Goal: Transaction & Acquisition: Purchase product/service

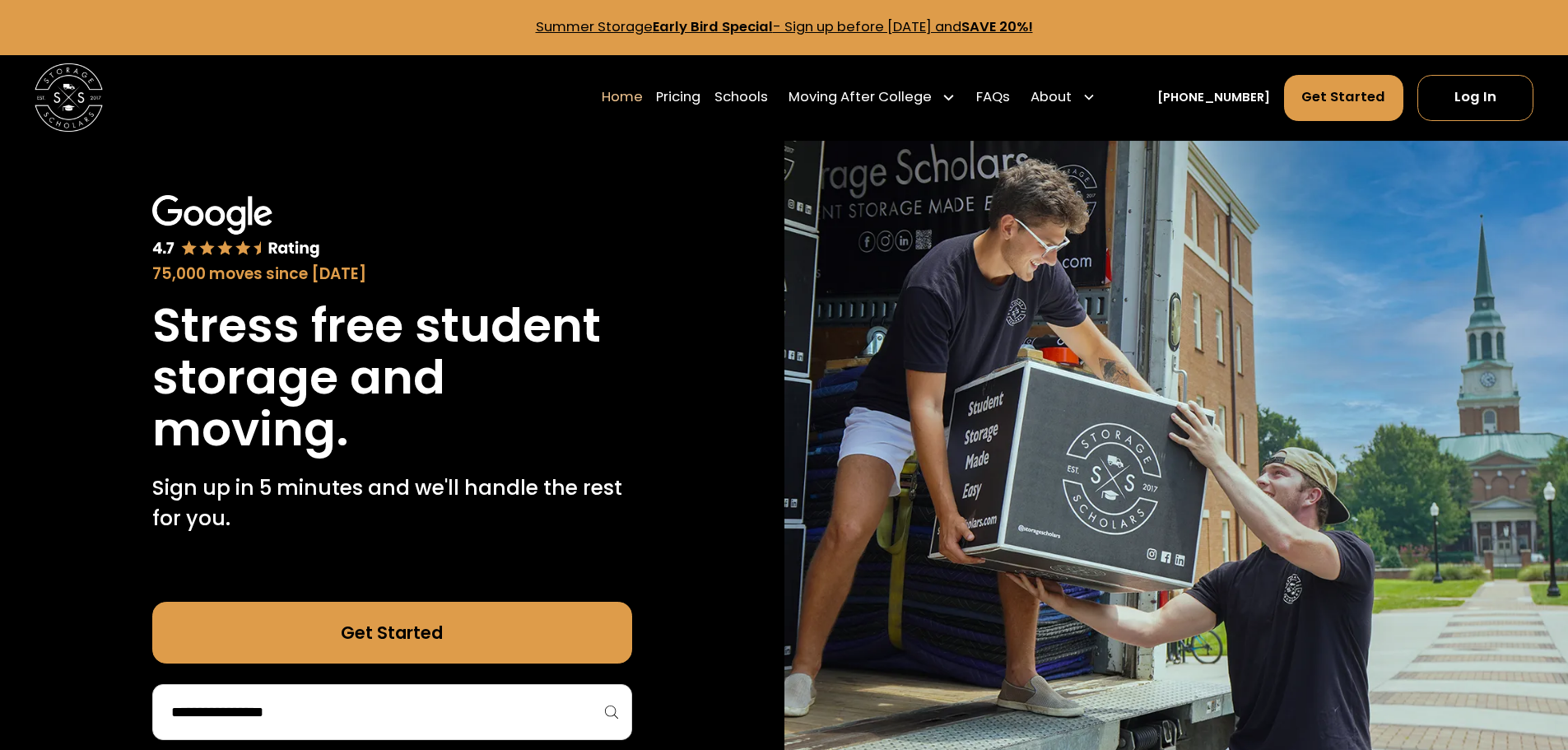
scroll to position [137, 0]
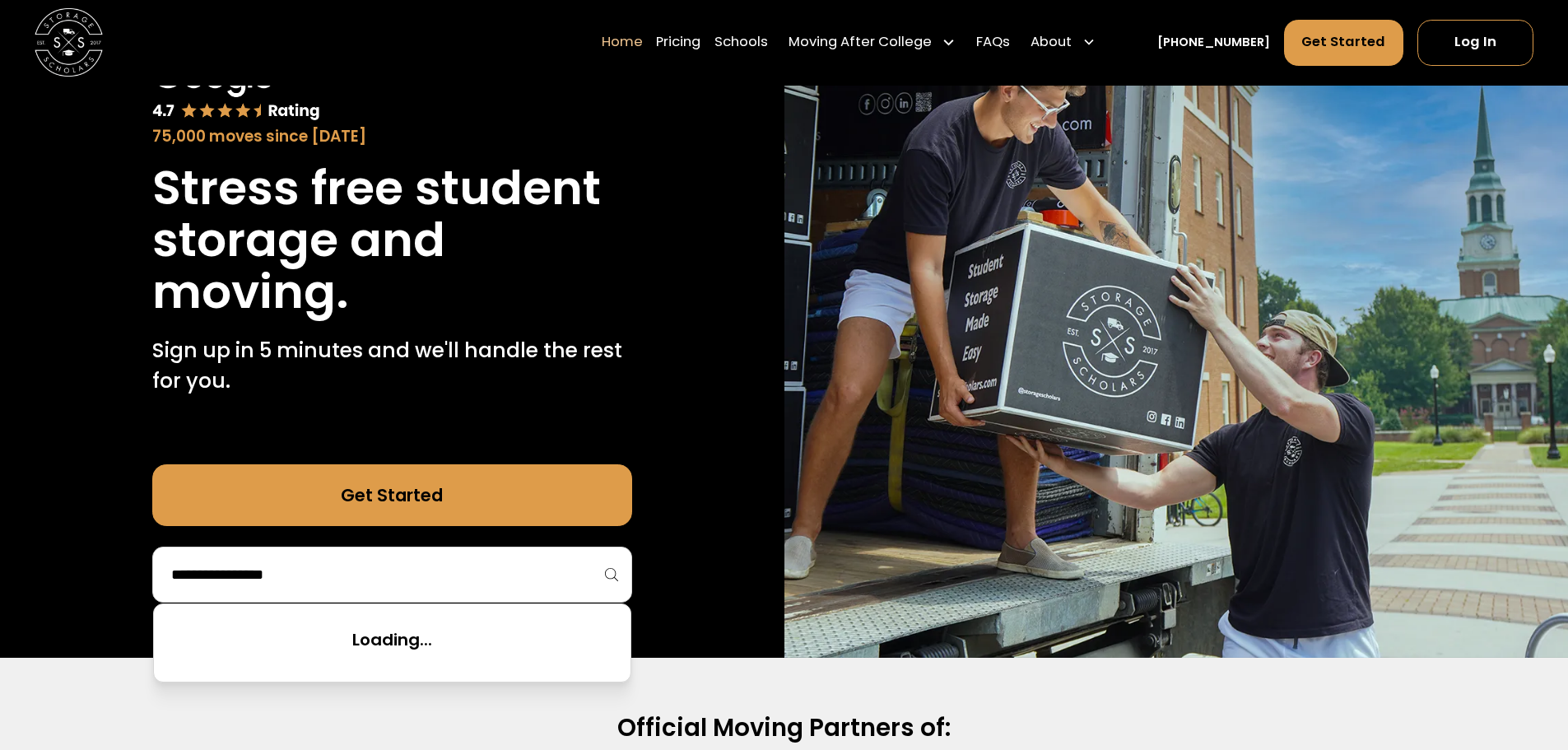
click at [437, 567] on input "search" at bounding box center [392, 574] width 445 height 28
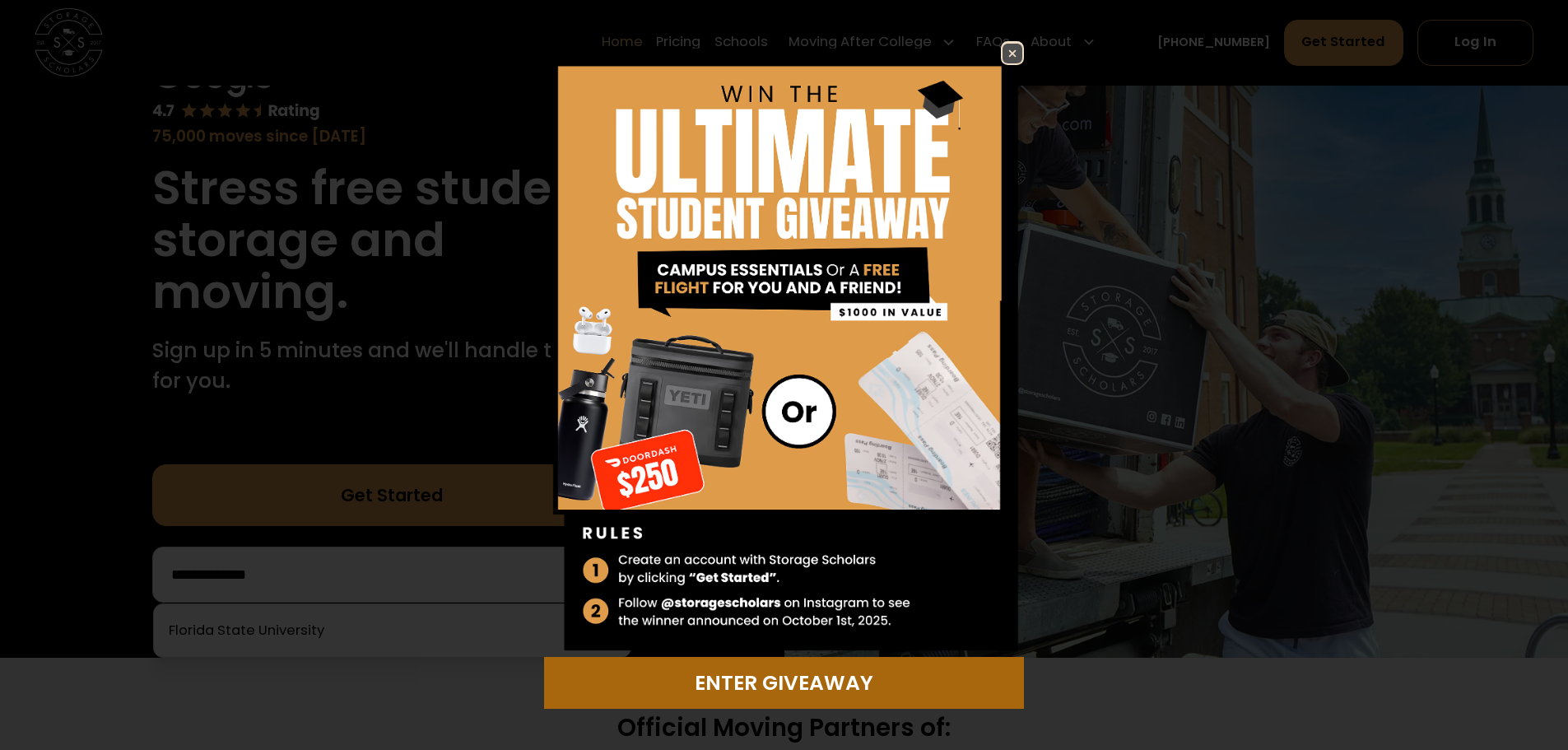
click at [809, 674] on div "Enter Giveaway" at bounding box center [784, 683] width 459 height 31
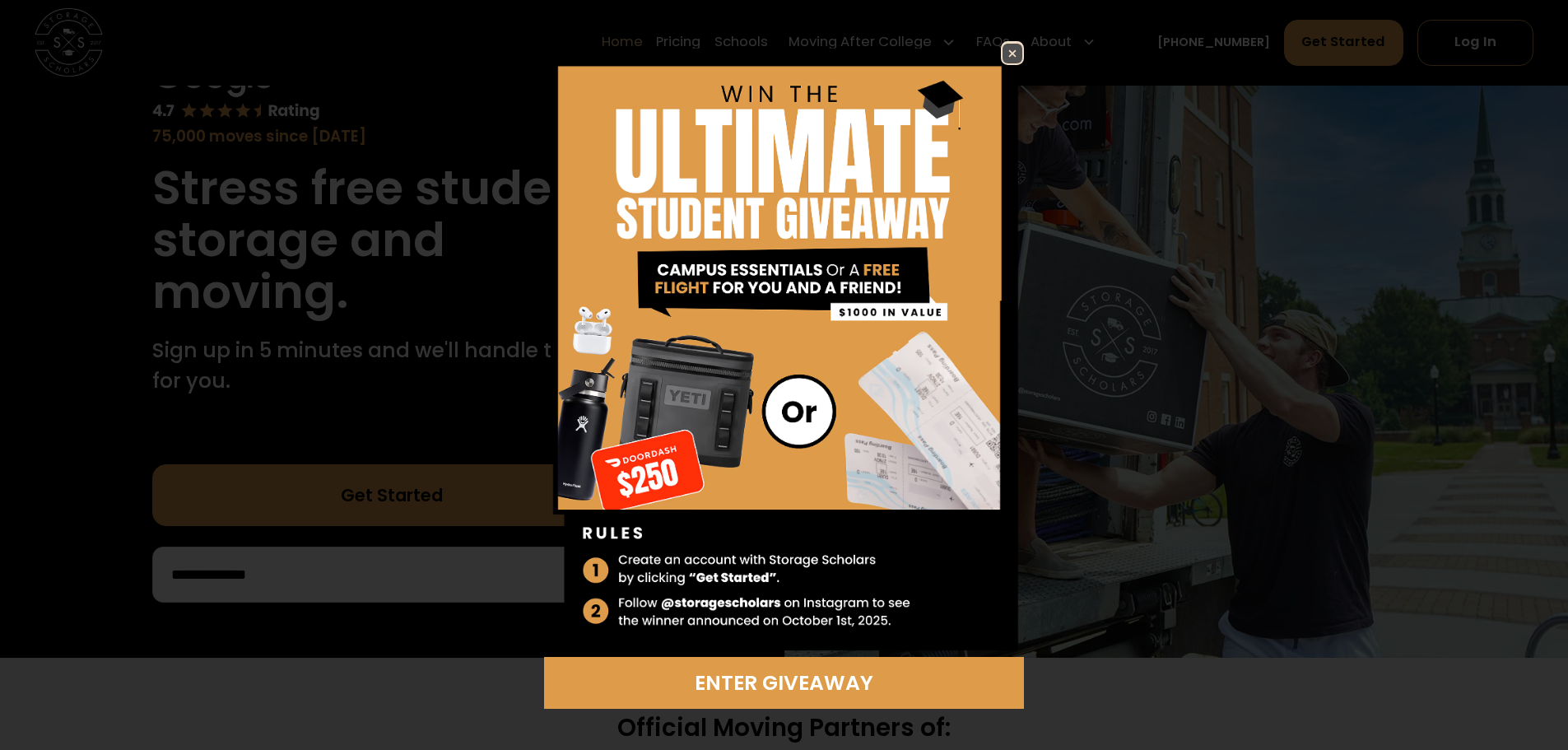
click at [1007, 49] on img at bounding box center [1012, 54] width 20 height 20
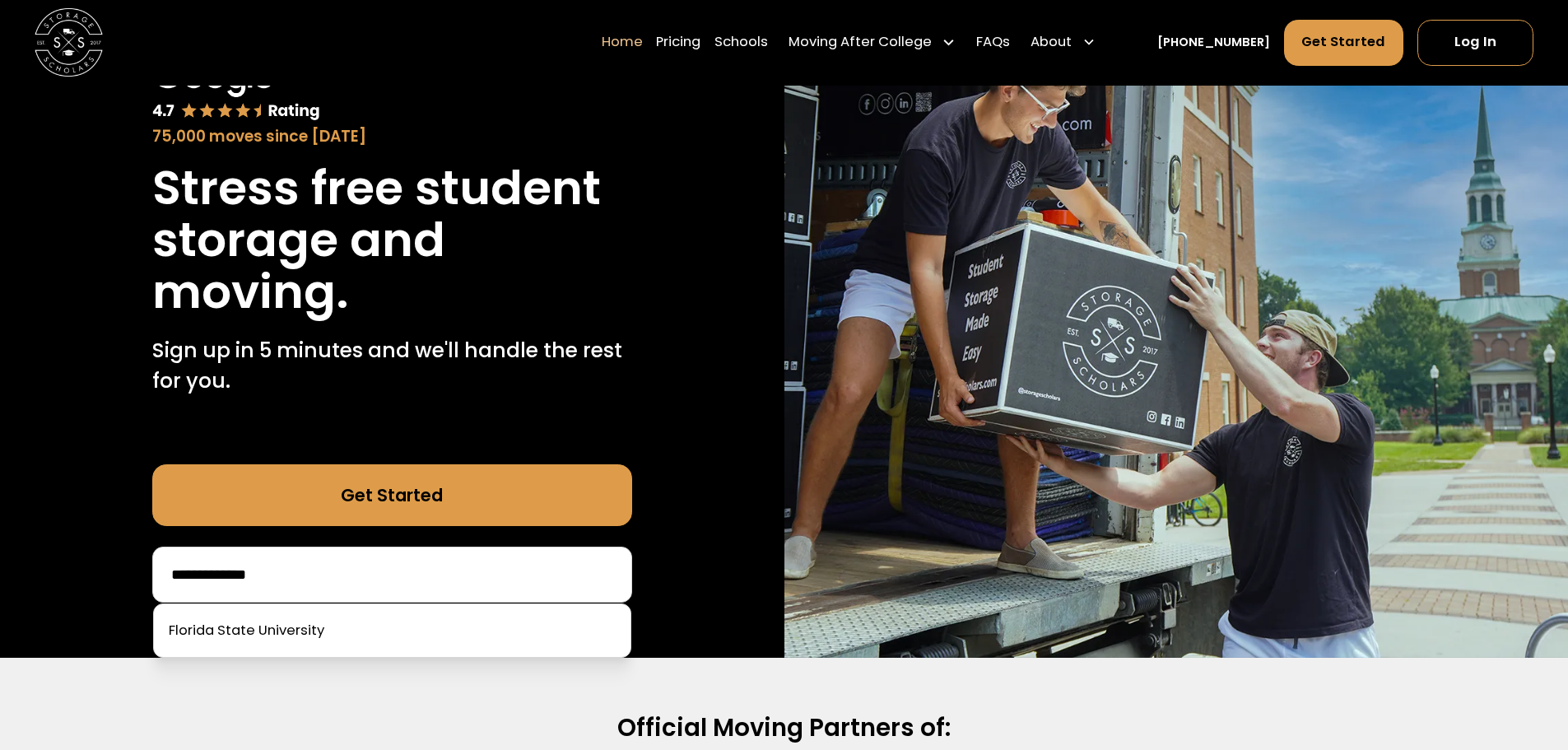
click at [452, 568] on input "**********" at bounding box center [392, 574] width 445 height 28
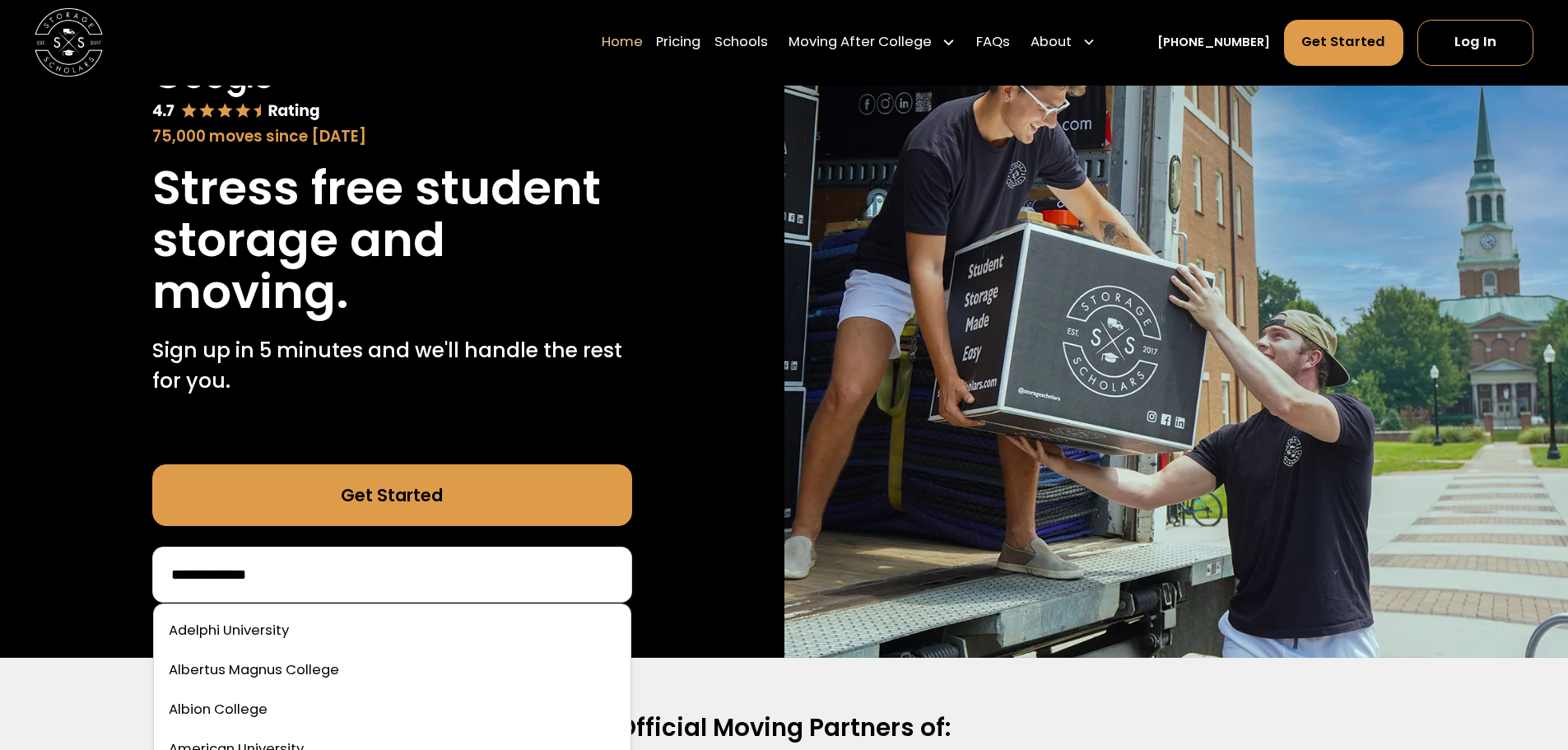
click at [380, 575] on input "**********" at bounding box center [392, 574] width 445 height 28
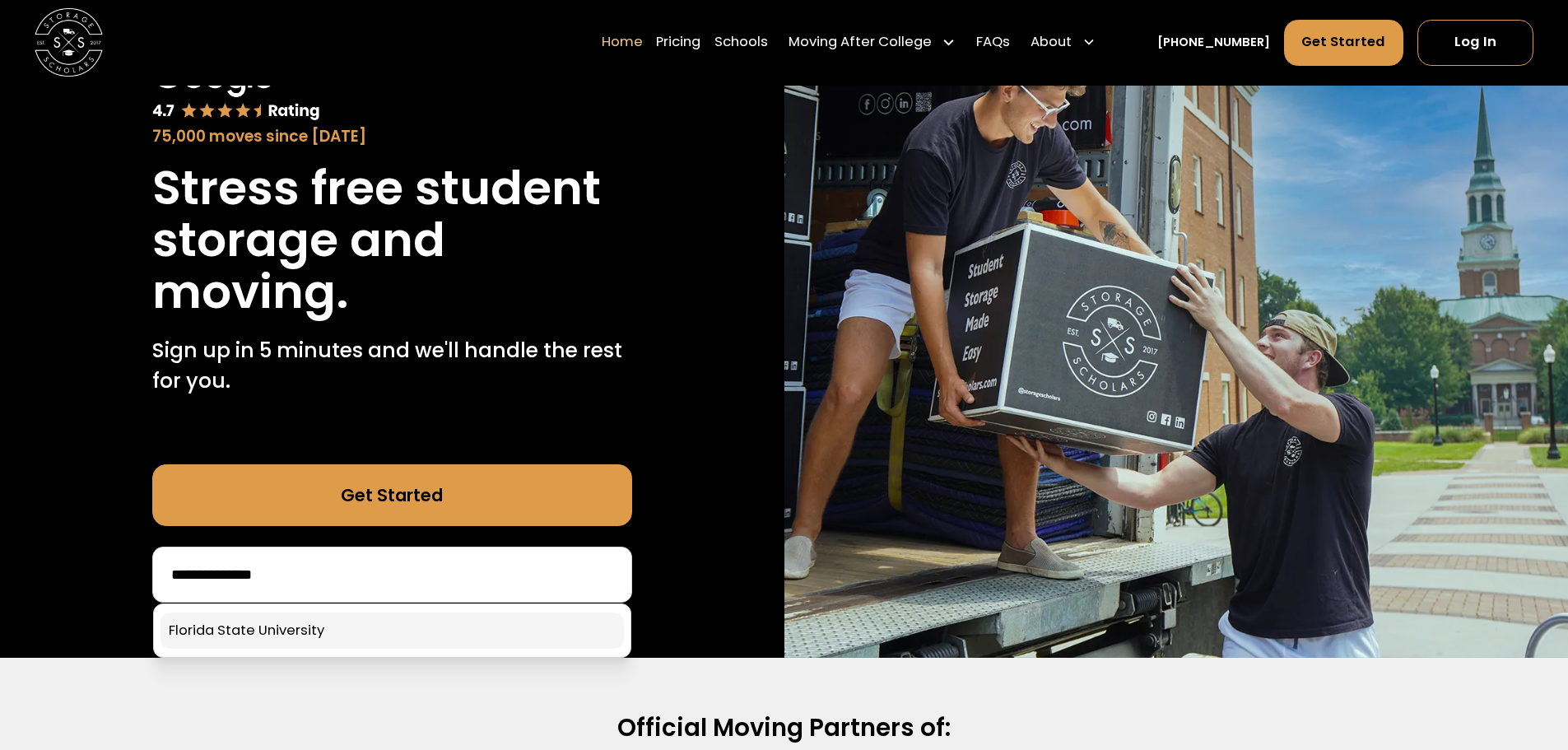
type input "**********"
click at [300, 628] on link at bounding box center [392, 631] width 463 height 36
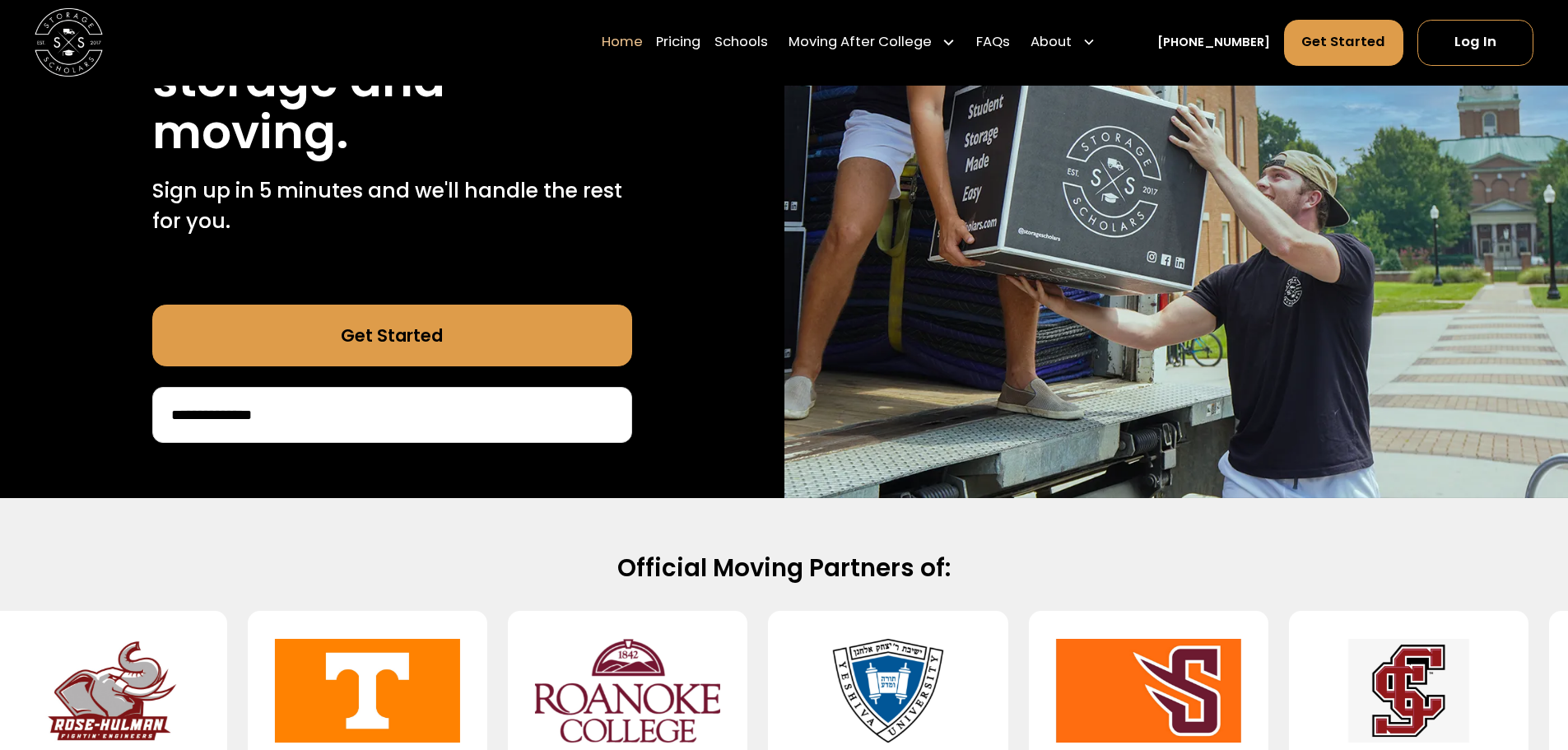
scroll to position [411, 0]
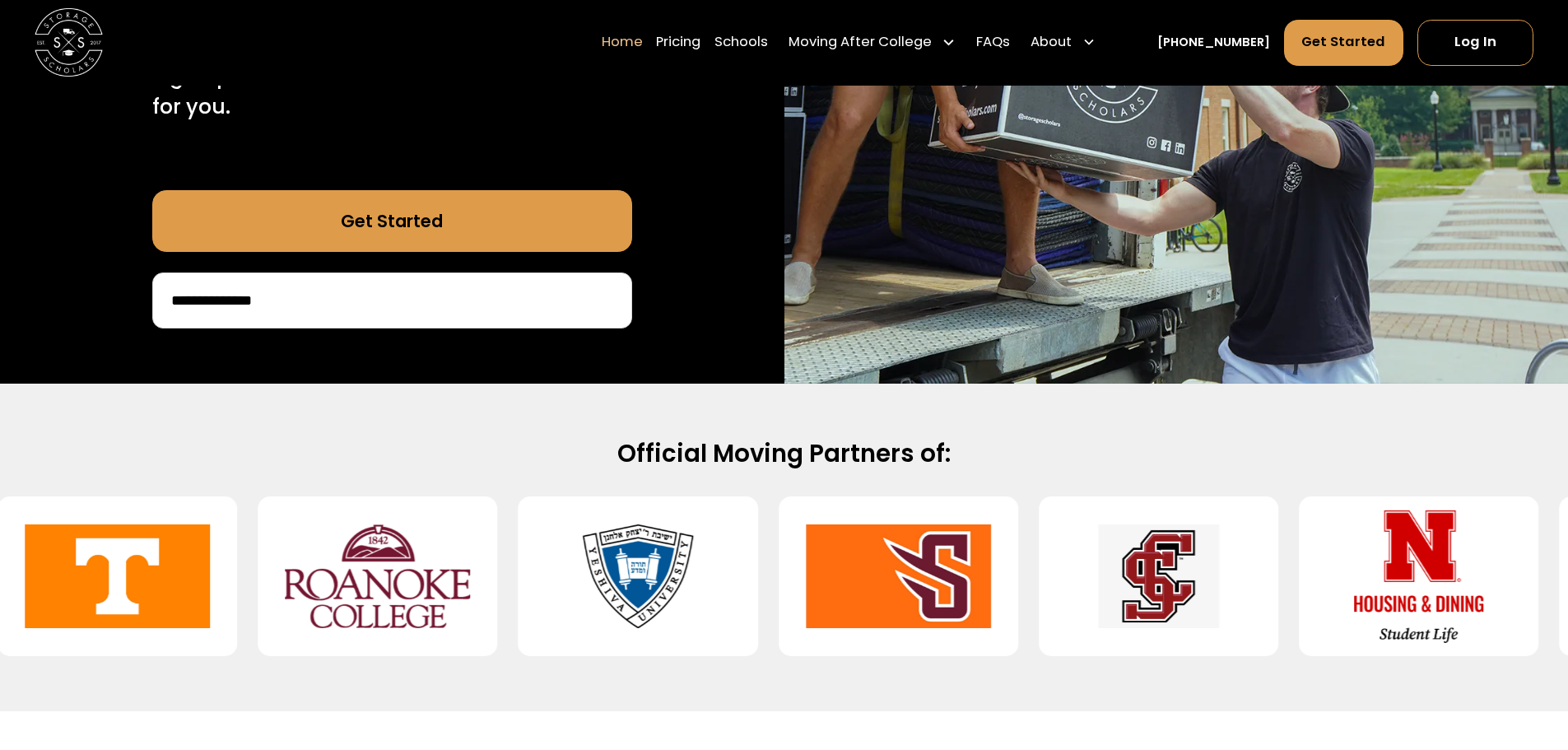
click at [400, 293] on input "**********" at bounding box center [392, 300] width 445 height 28
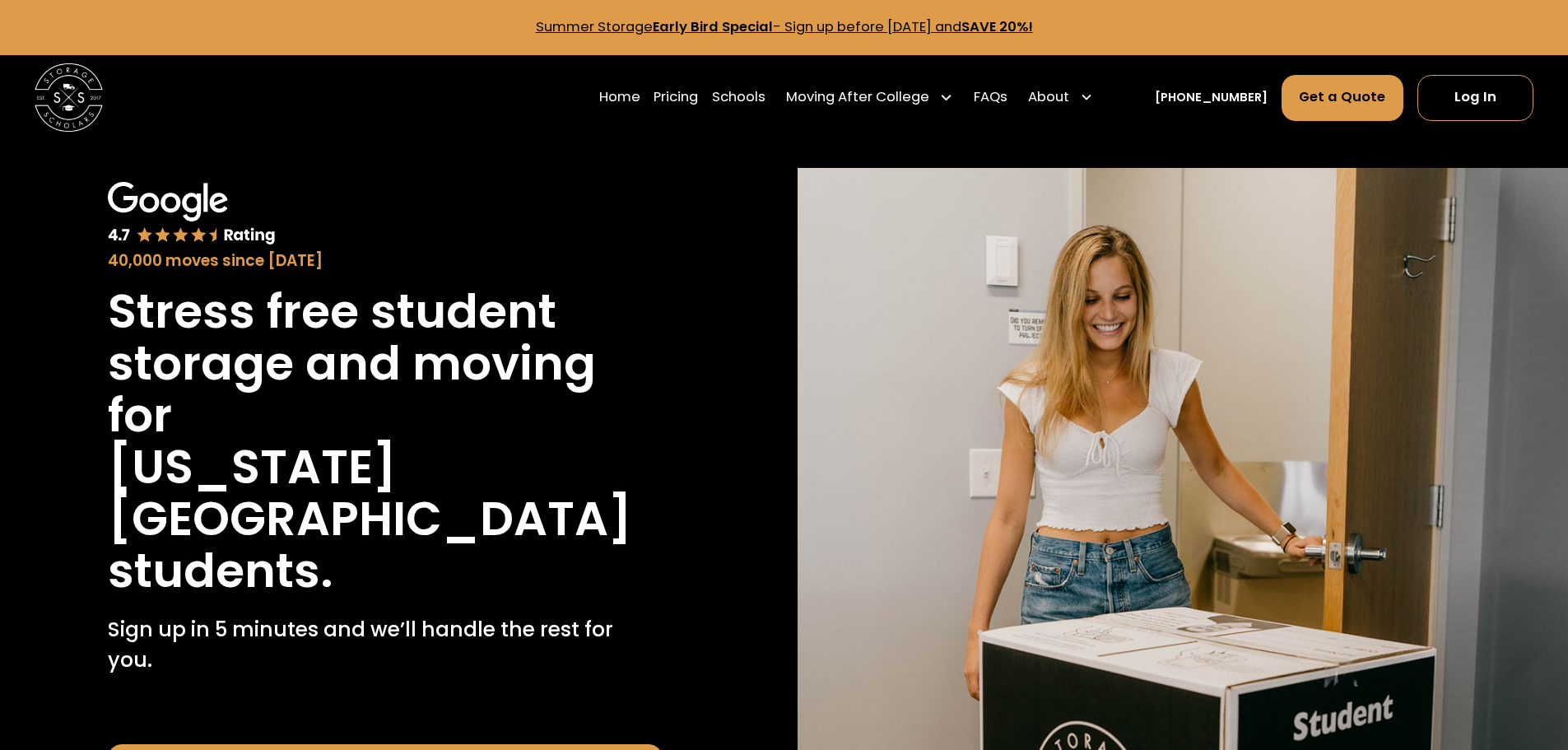
scroll to position [137, 0]
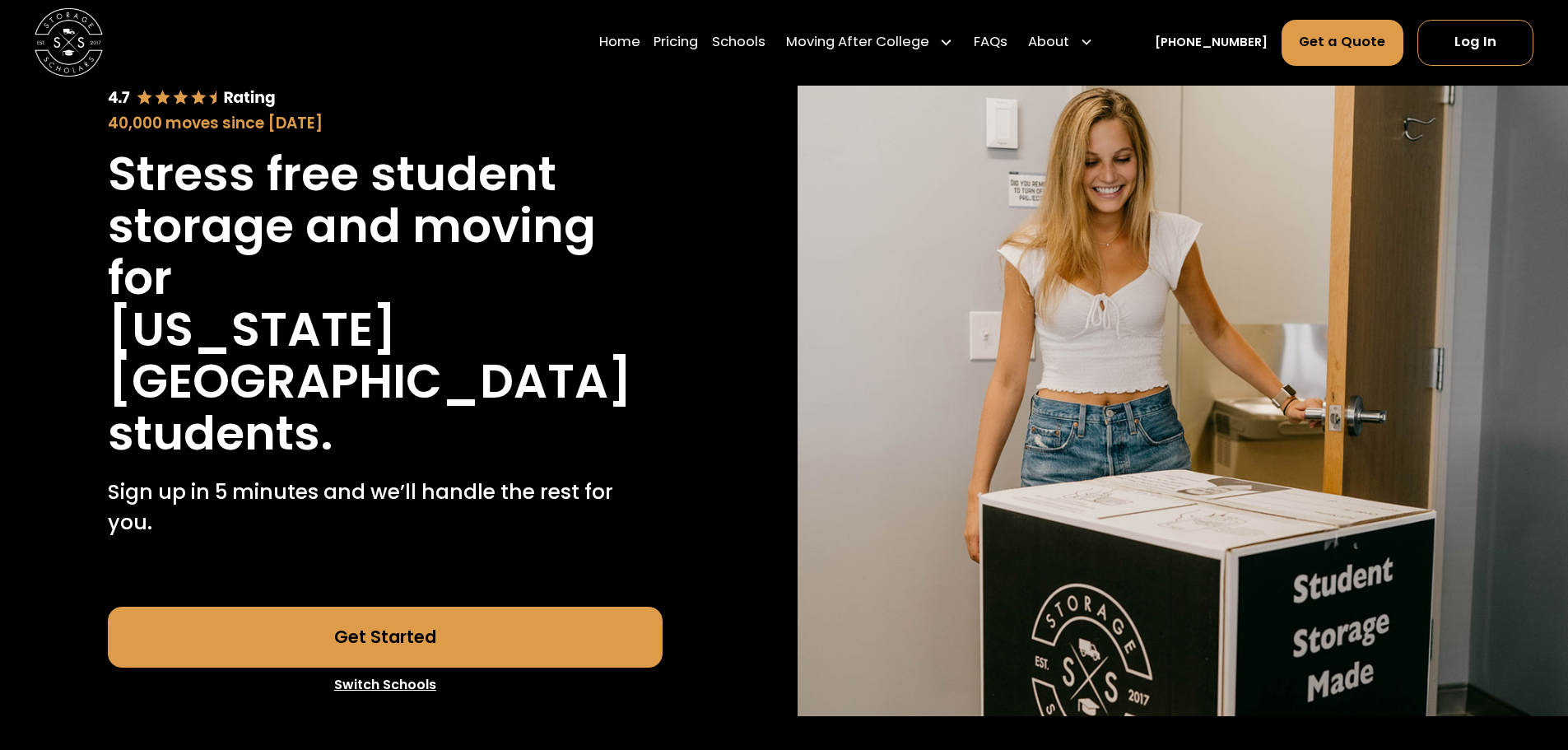
click at [466, 606] on link "Get Started" at bounding box center [385, 637] width 555 height 62
click at [1008, 40] on link "FAQs" at bounding box center [991, 42] width 34 height 48
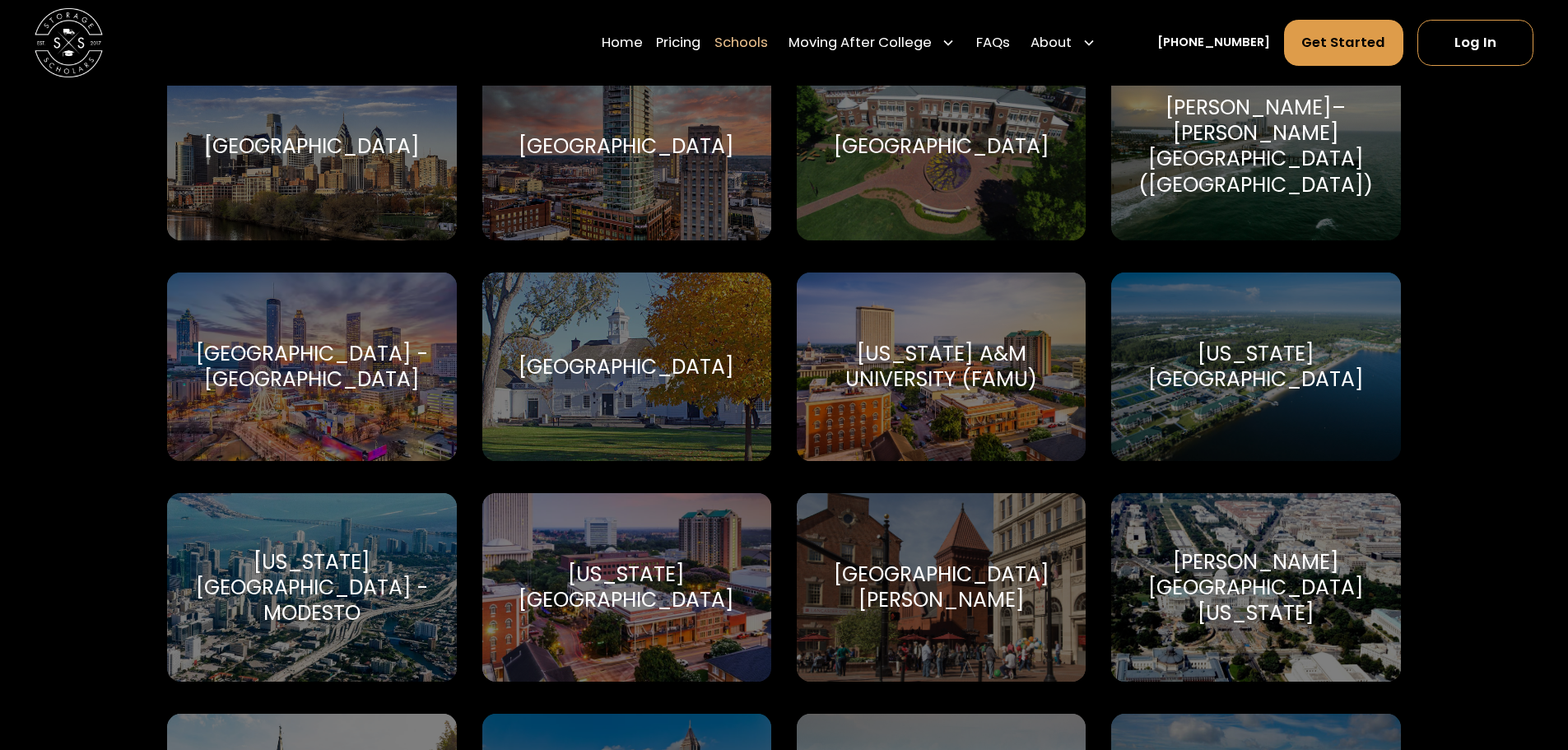
scroll to position [2881, 0]
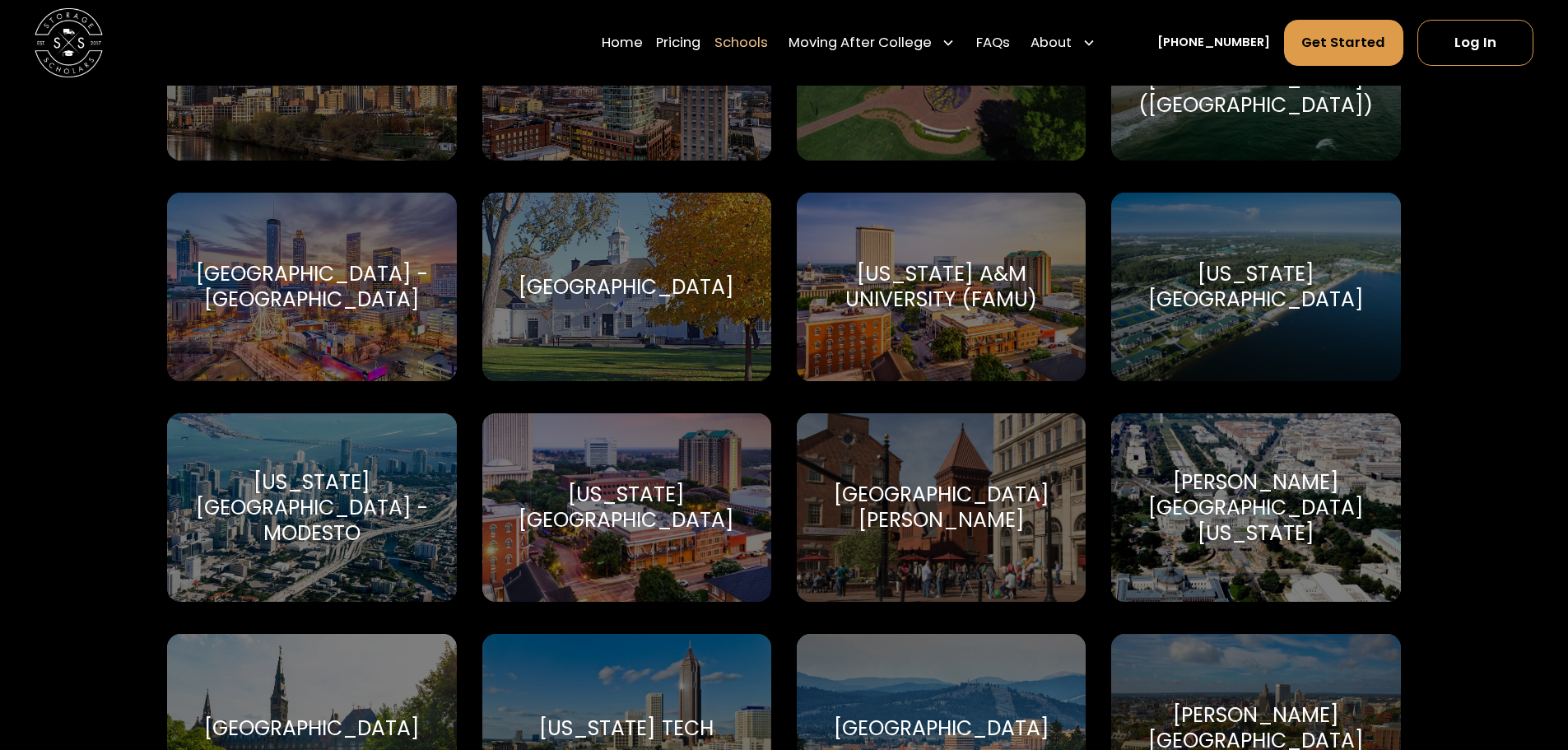
click at [674, 557] on div "[US_STATE][GEOGRAPHIC_DATA] [US_STATE][GEOGRAPHIC_DATA]" at bounding box center [627, 507] width 289 height 189
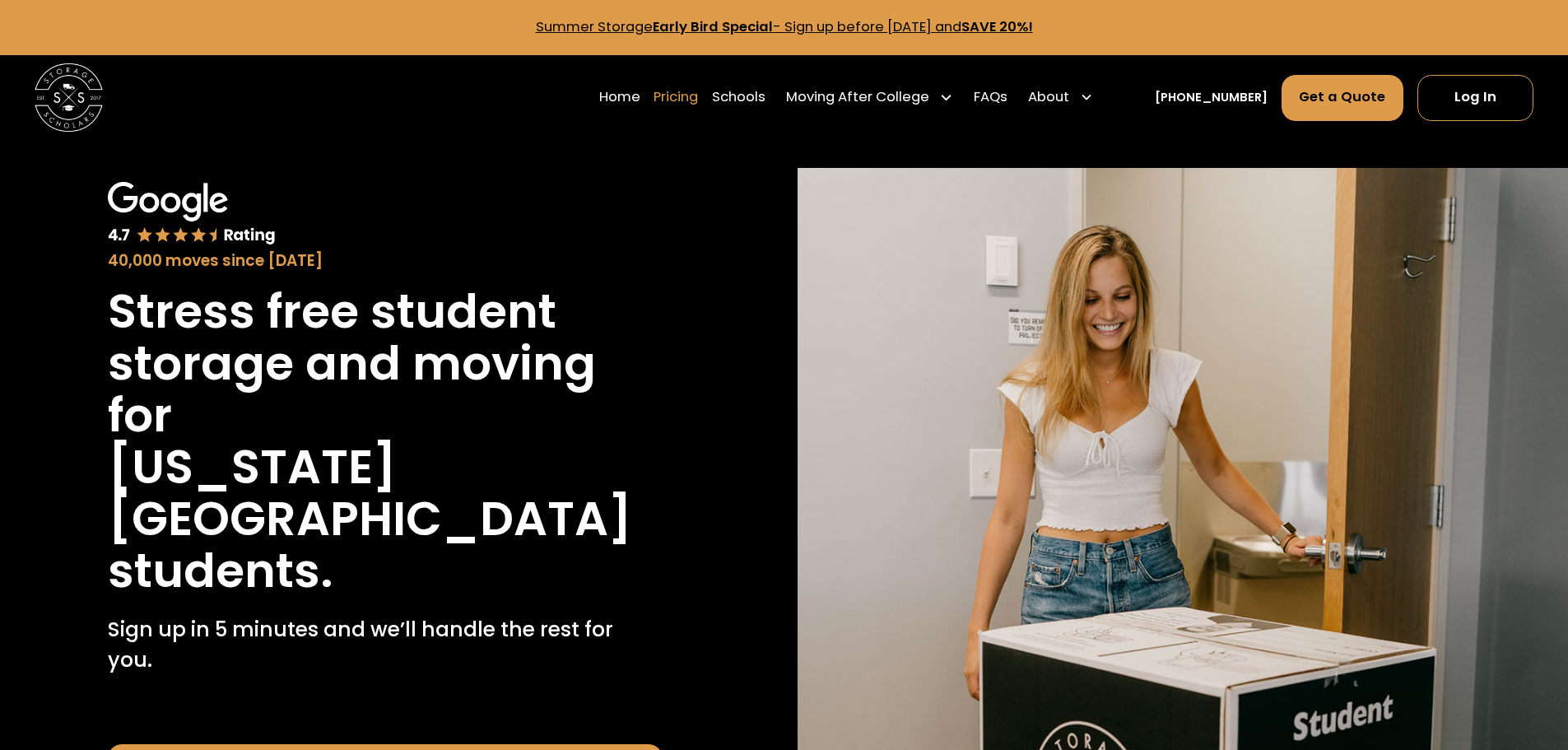
click at [695, 93] on link "Pricing" at bounding box center [675, 97] width 44 height 48
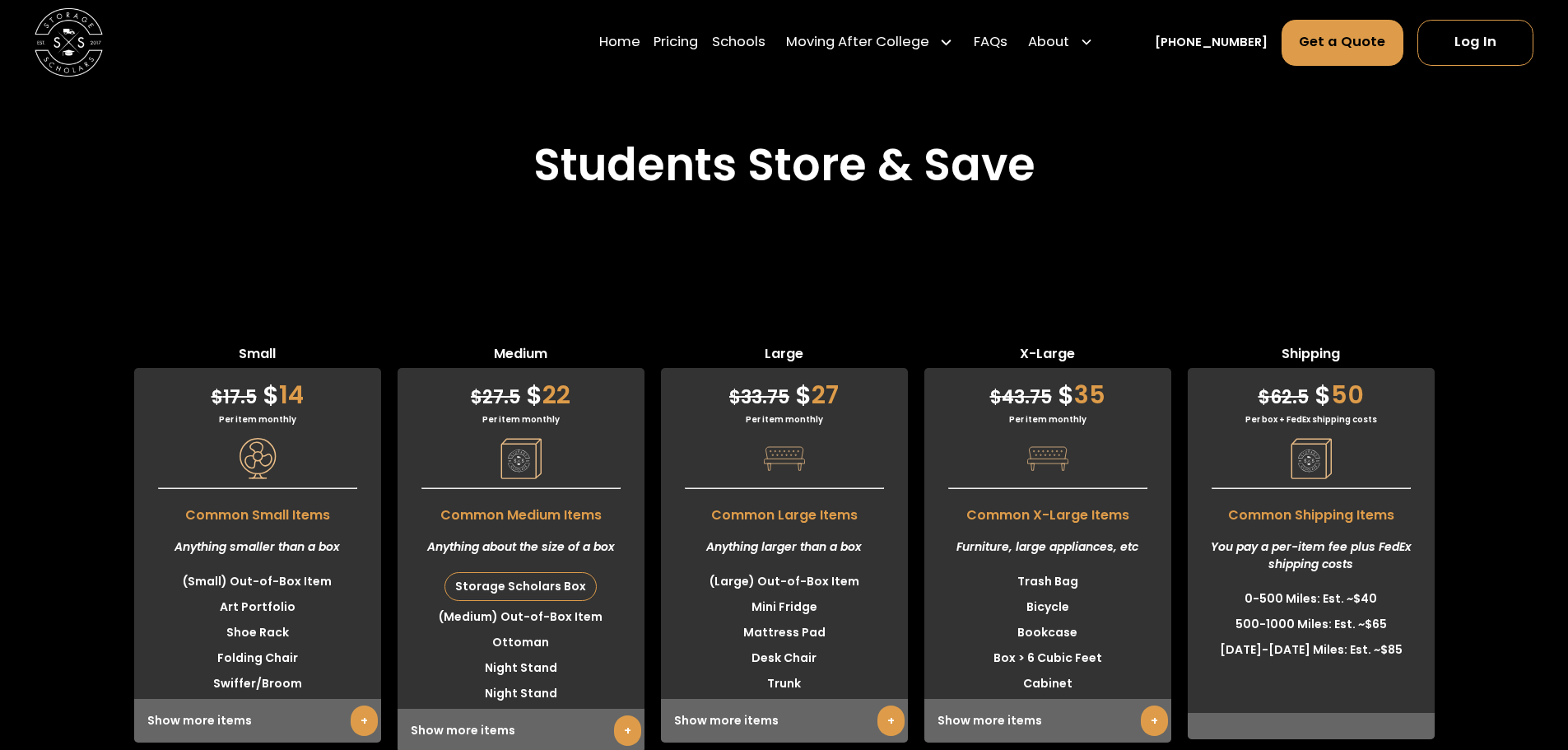
scroll to position [4251, 0]
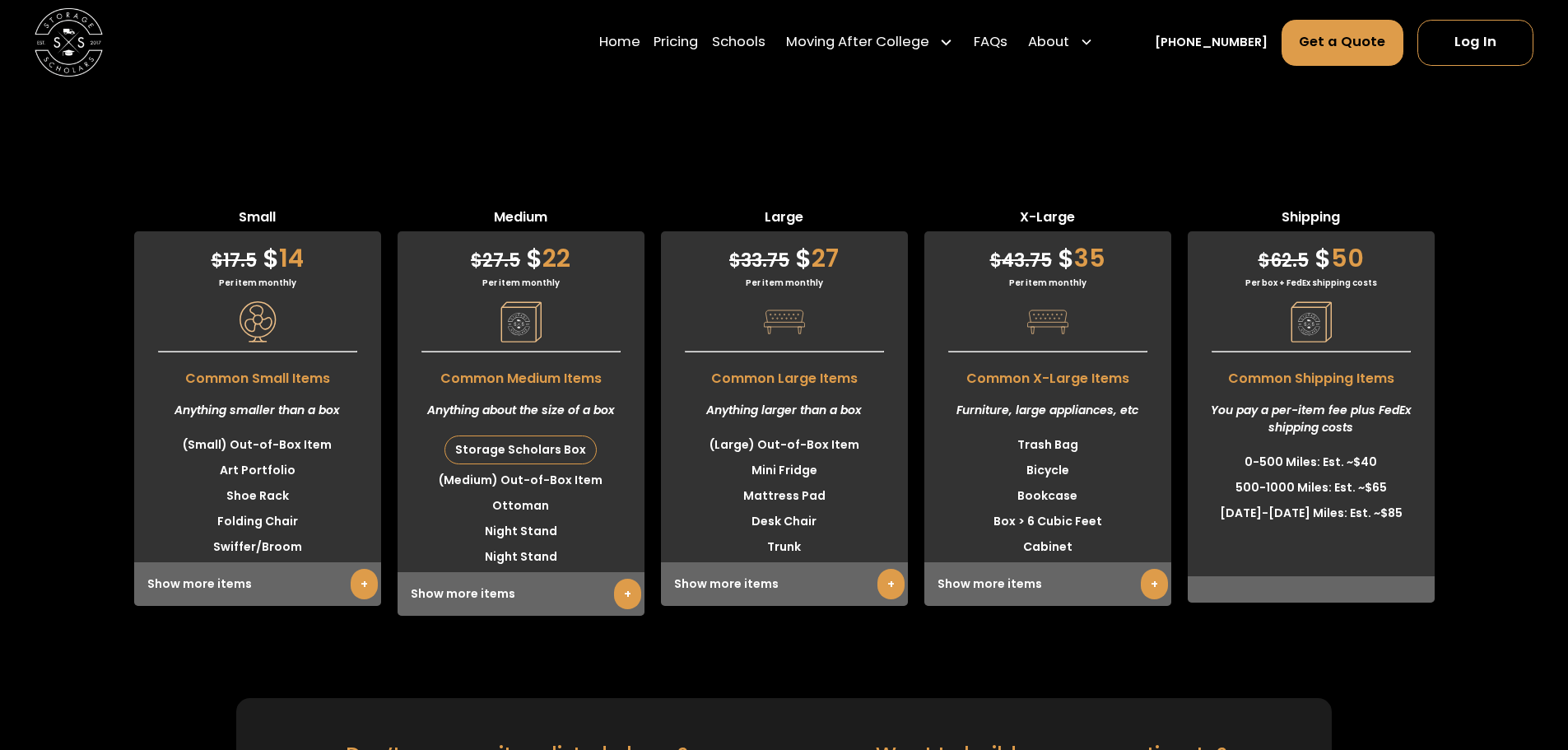
click at [886, 569] on link "+" at bounding box center [891, 584] width 27 height 31
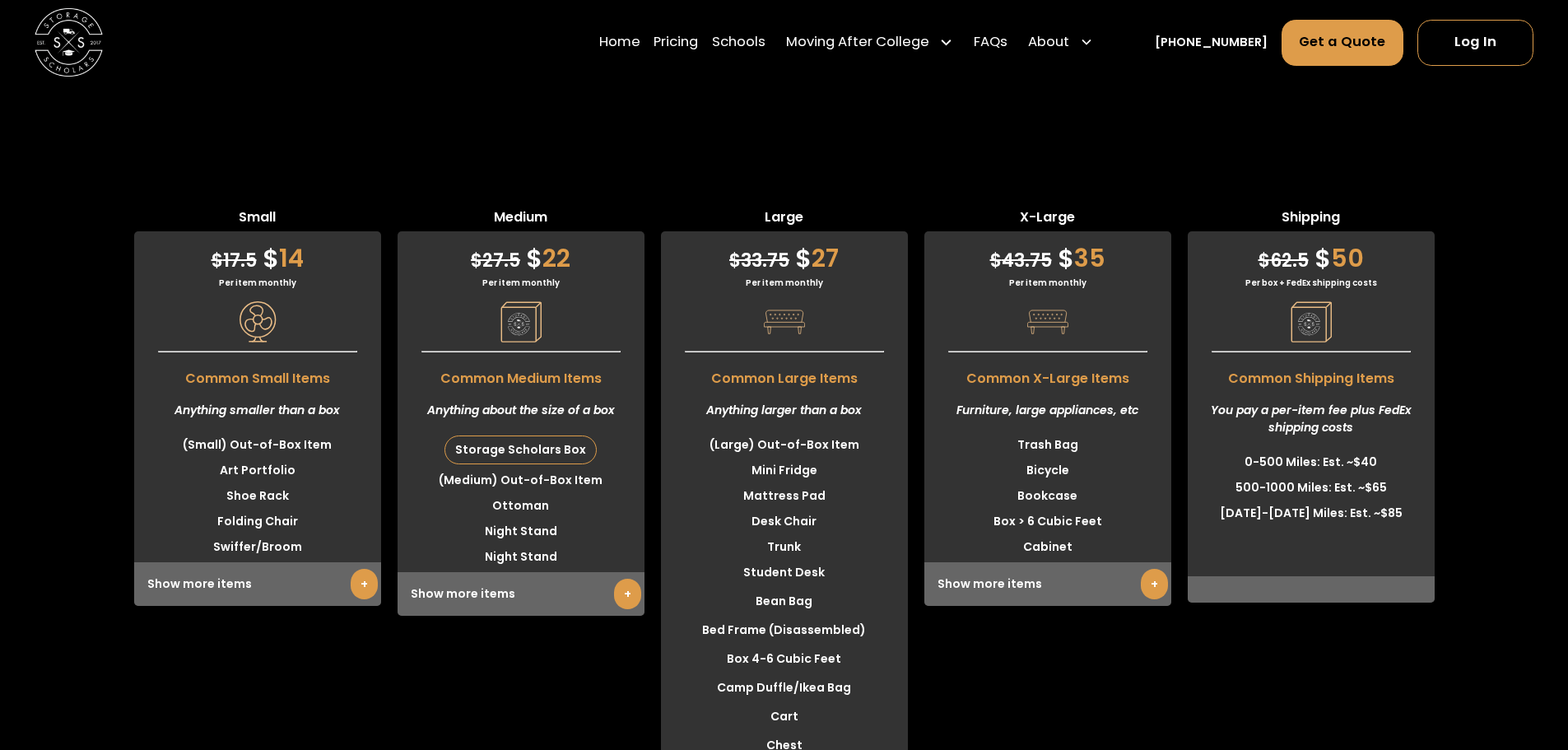
click at [624, 578] on link "+" at bounding box center [628, 594] width 27 height 31
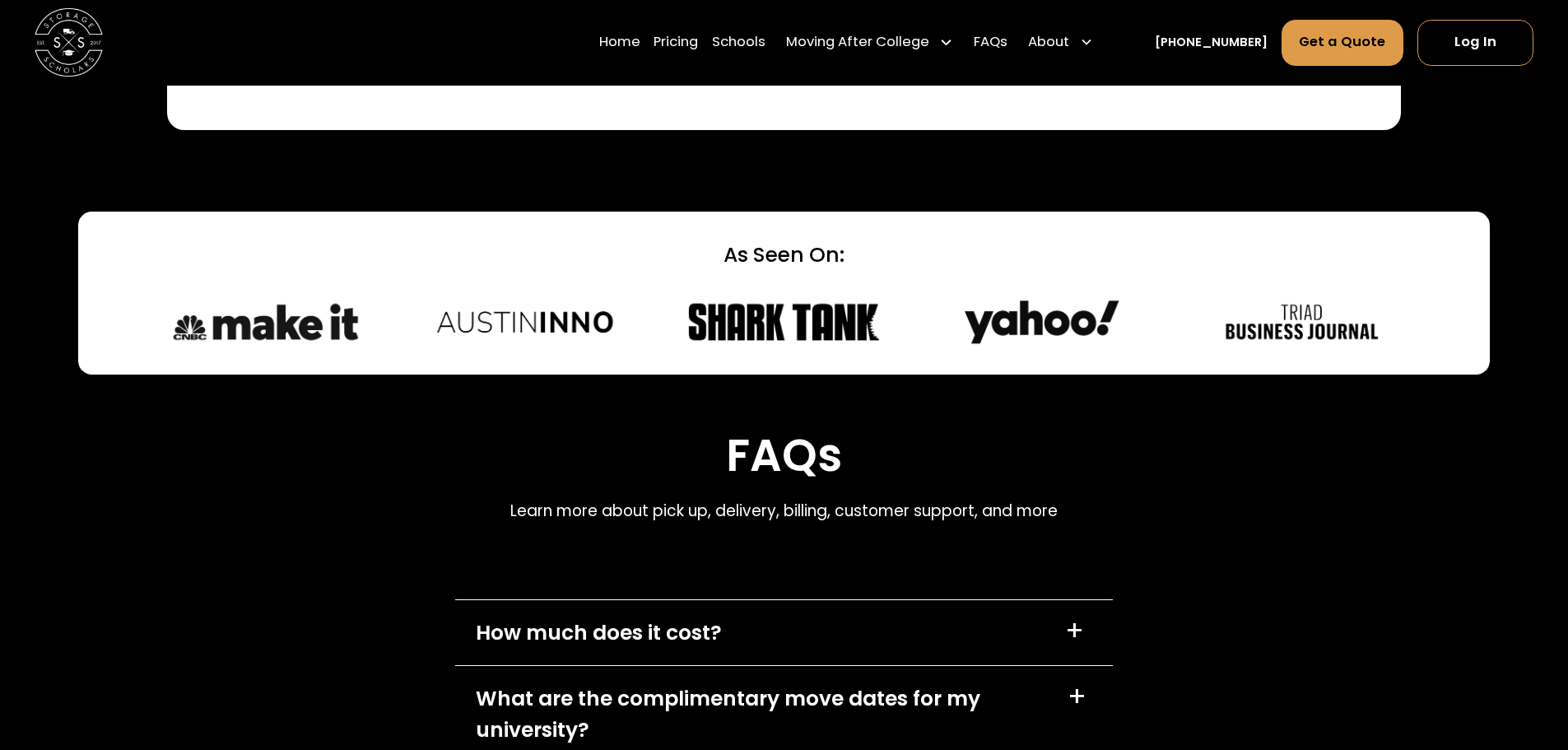
scroll to position [7407, 0]
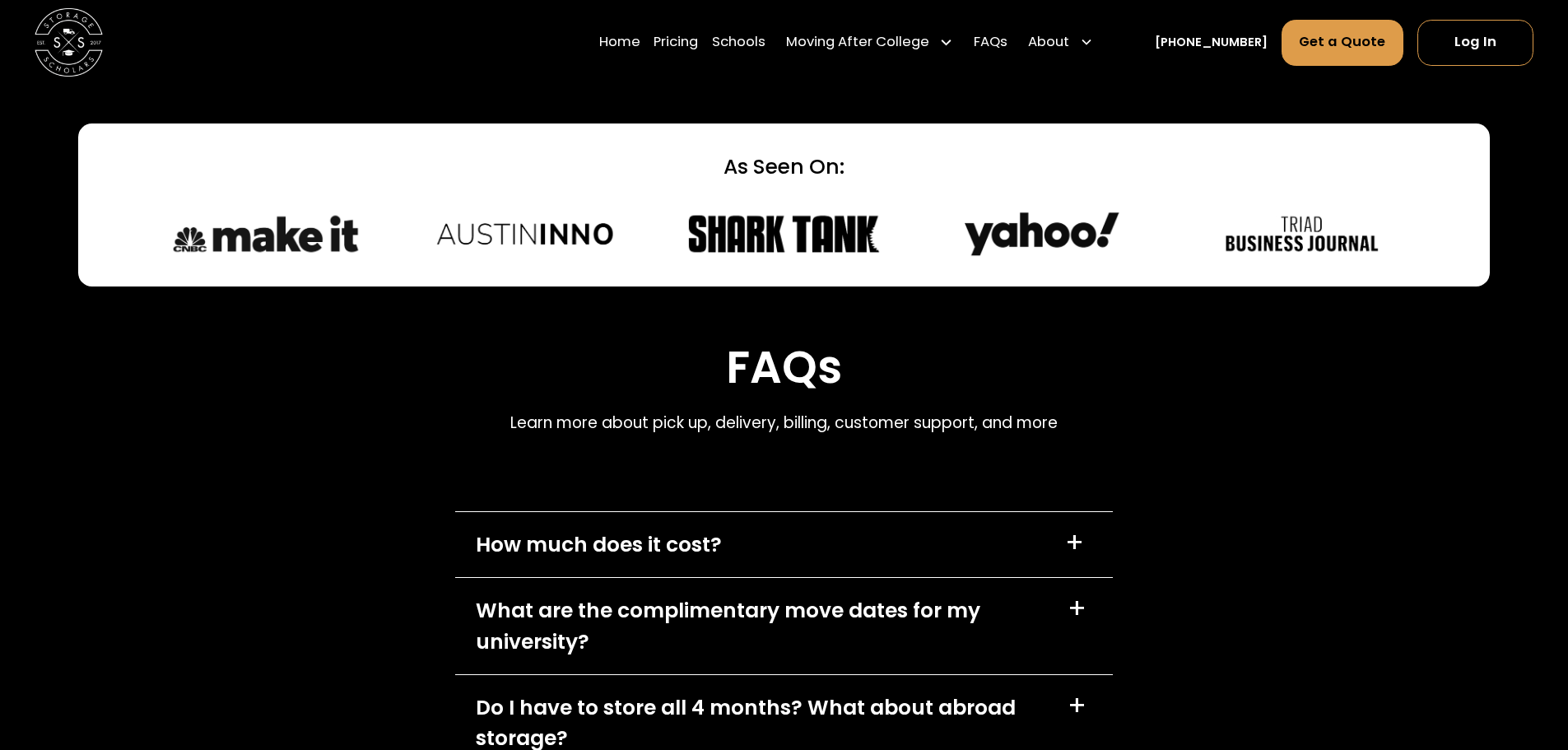
click at [1084, 595] on div "+" at bounding box center [1076, 608] width 19 height 27
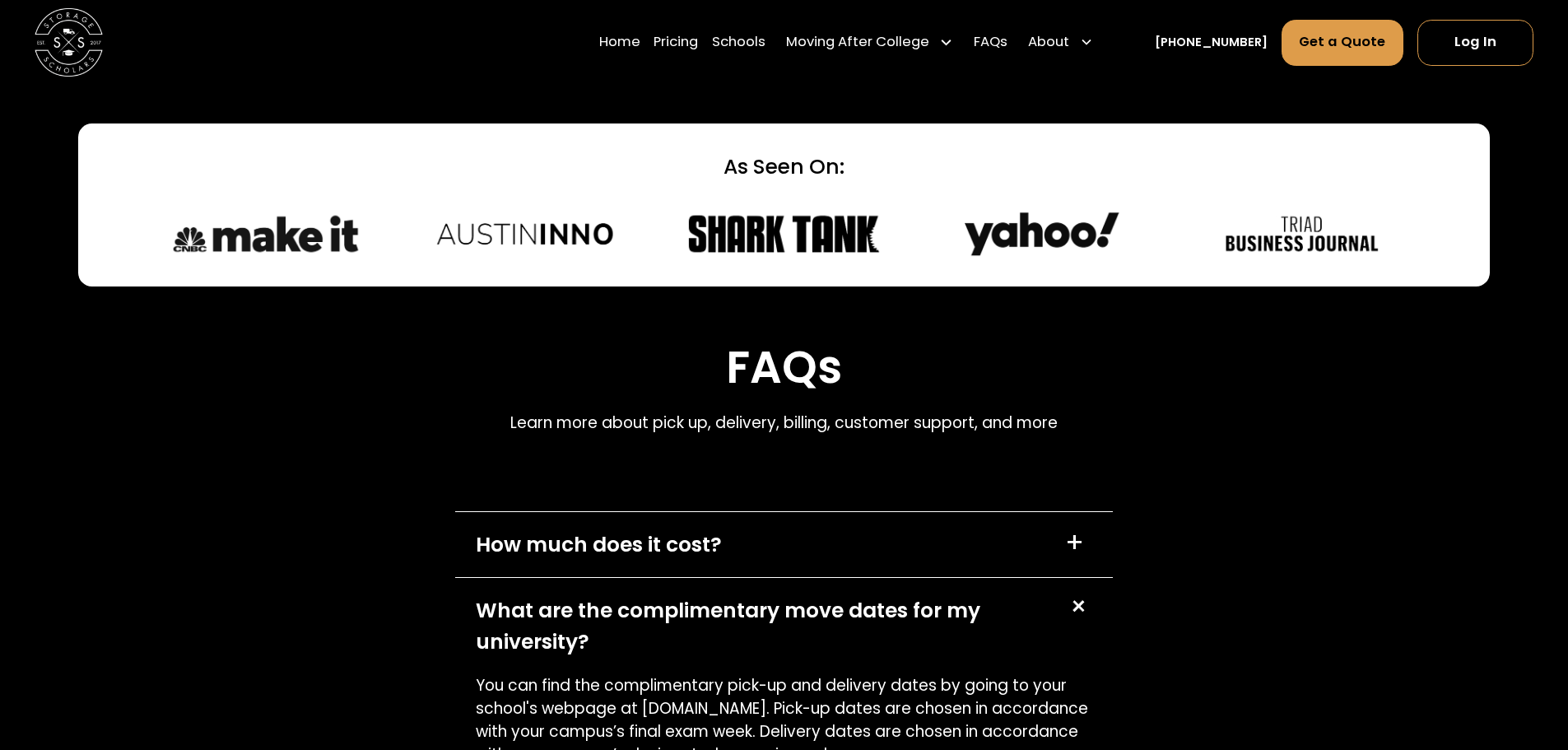
click at [1073, 529] on div "+" at bounding box center [1074, 543] width 19 height 27
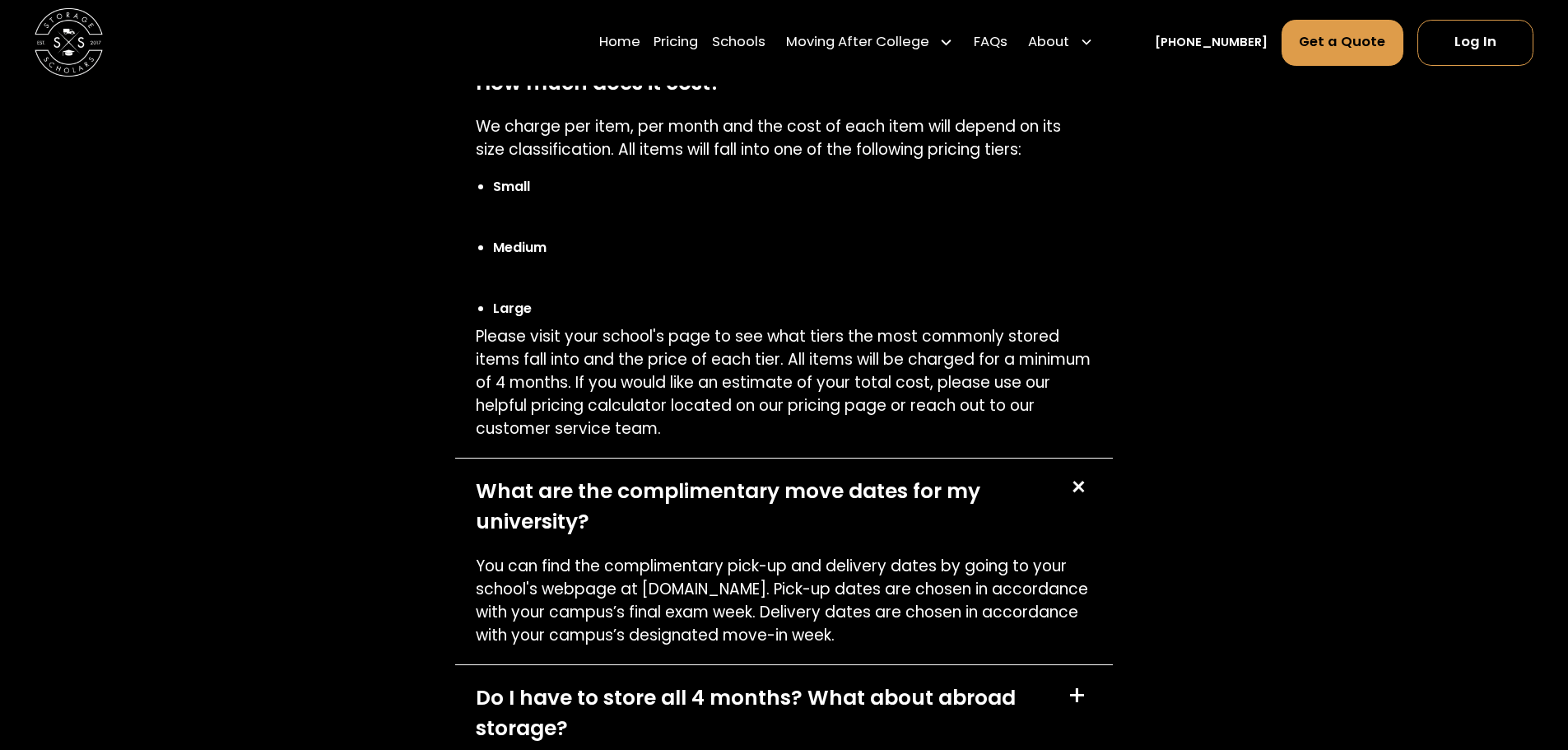
scroll to position [7955, 0]
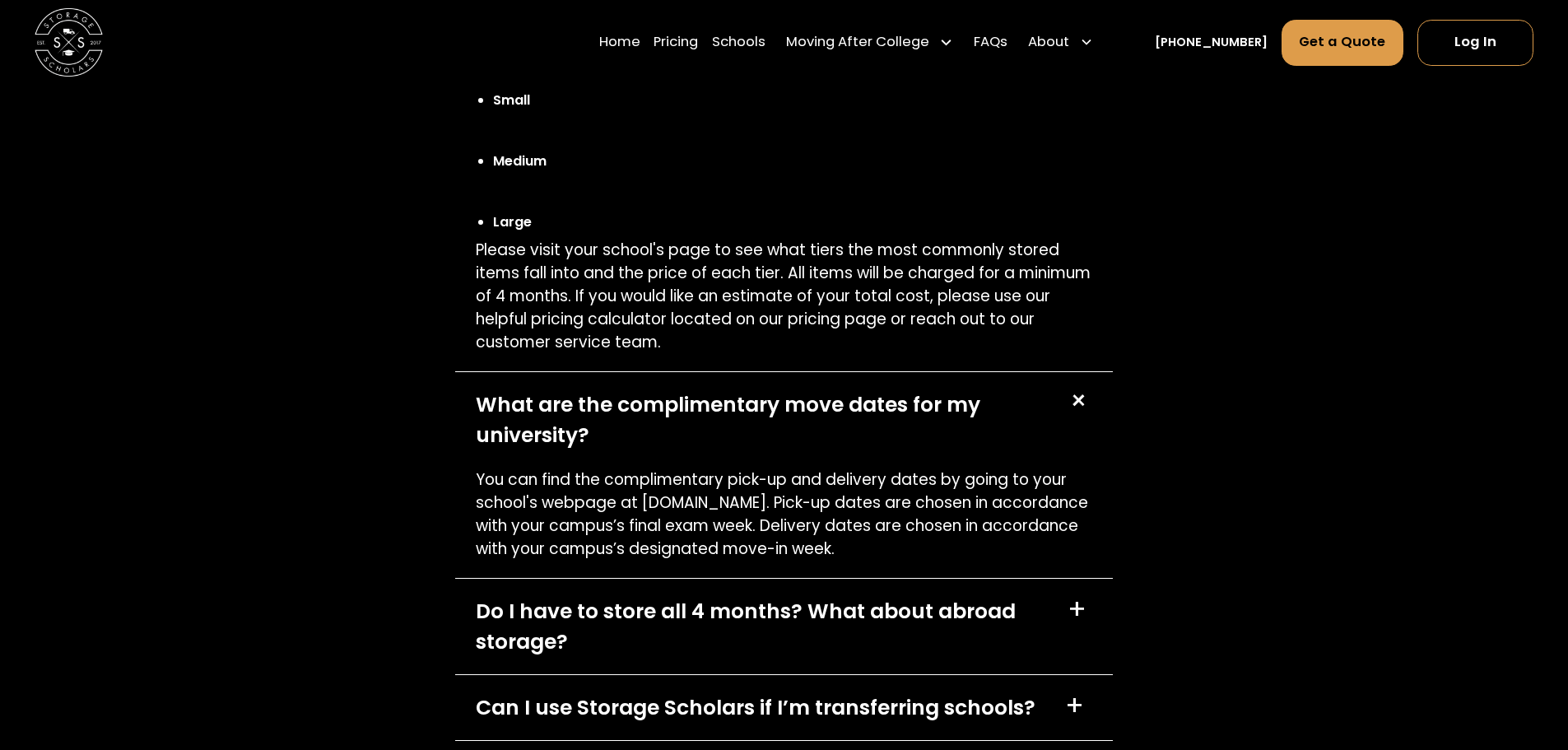
click at [1084, 596] on div "+" at bounding box center [1076, 609] width 19 height 27
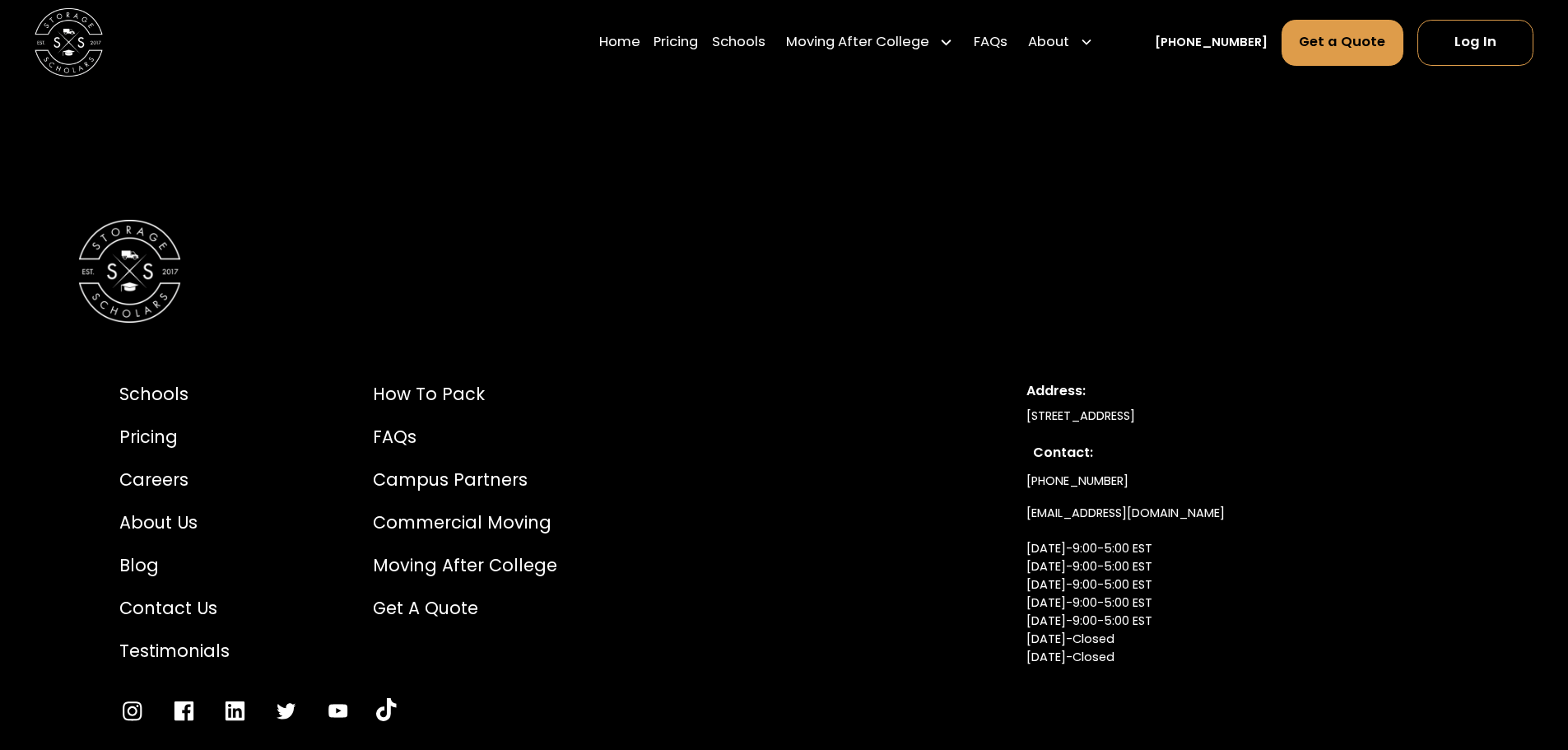
scroll to position [9129, 0]
